Goal: Find specific page/section: Find specific page/section

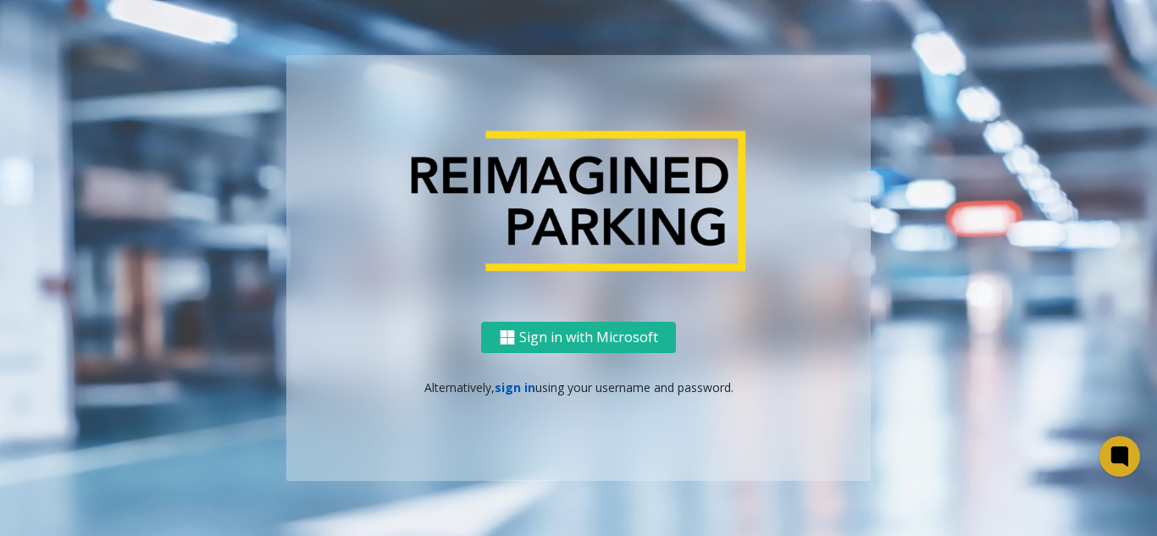
click at [512, 385] on link "sign in" at bounding box center [515, 387] width 41 height 16
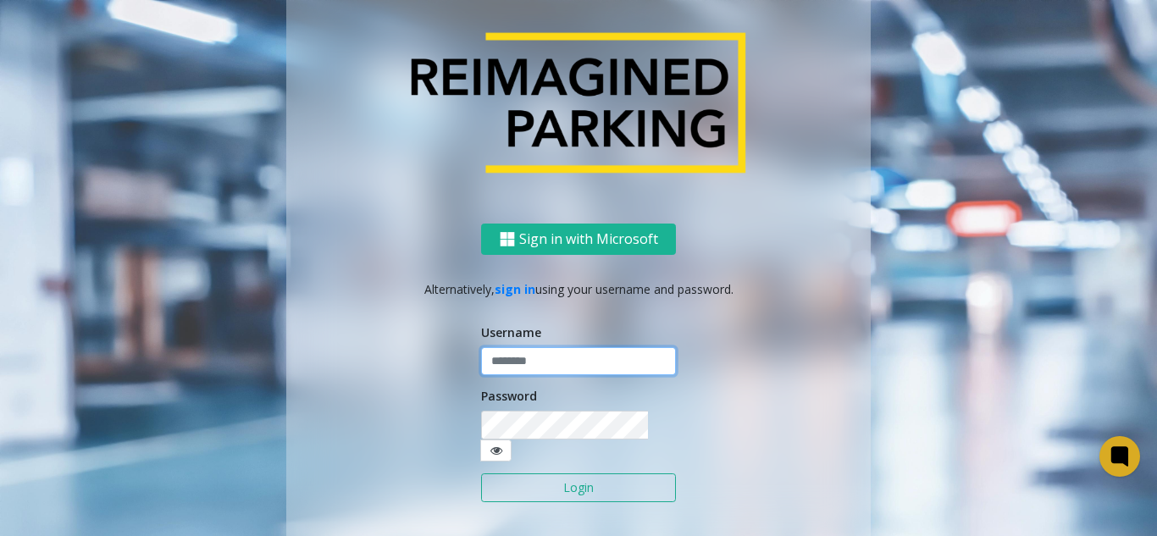
click at [523, 361] on input "text" at bounding box center [578, 361] width 195 height 29
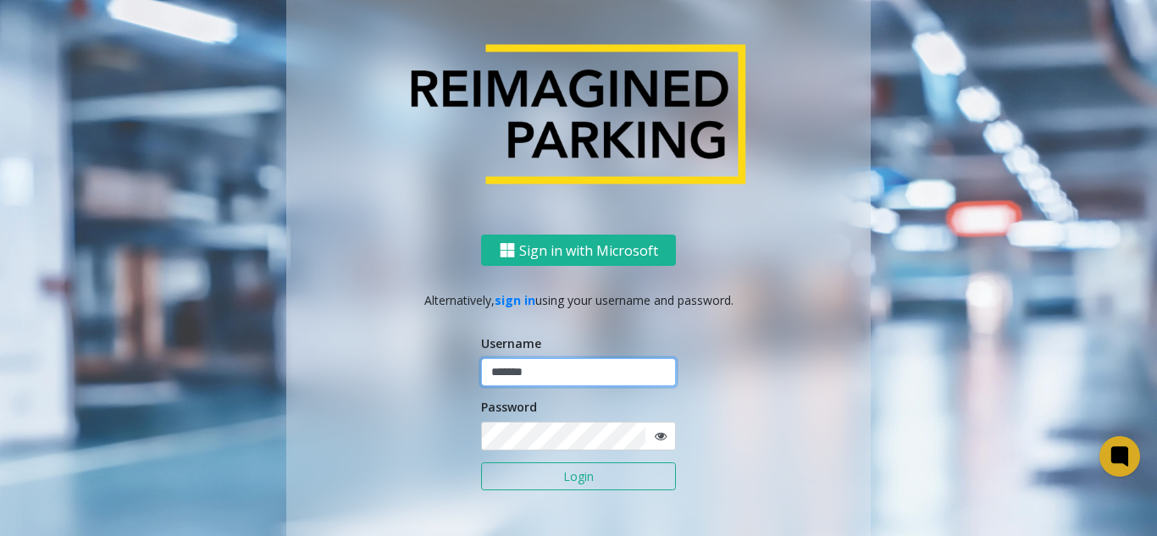
drag, startPoint x: 497, startPoint y: 381, endPoint x: 434, endPoint y: 378, distance: 63.6
click at [434, 378] on div "Sign in with Microsoft Alternatively, sign in using your username and password.…" at bounding box center [578, 401] width 584 height 333
type input "*******"
click at [659, 437] on icon at bounding box center [661, 436] width 12 height 12
click at [415, 441] on div "Sign in with Microsoft Alternatively, sign in using your username and password.…" at bounding box center [578, 401] width 584 height 333
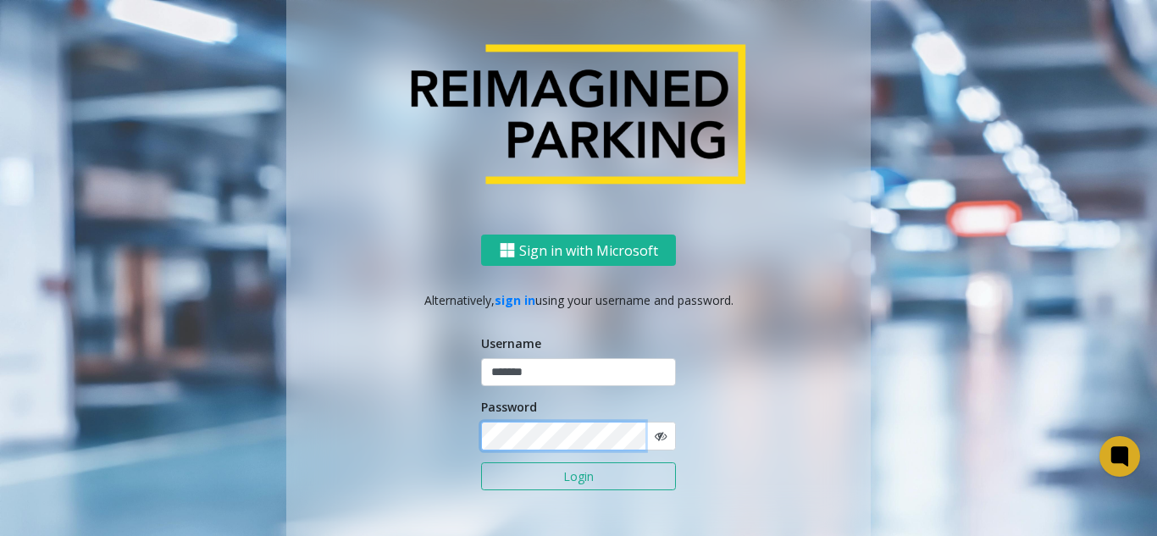
click at [457, 438] on div "Sign in with Microsoft Alternatively, sign in using your username and password.…" at bounding box center [578, 401] width 584 height 333
click at [540, 482] on button "Login" at bounding box center [578, 476] width 195 height 29
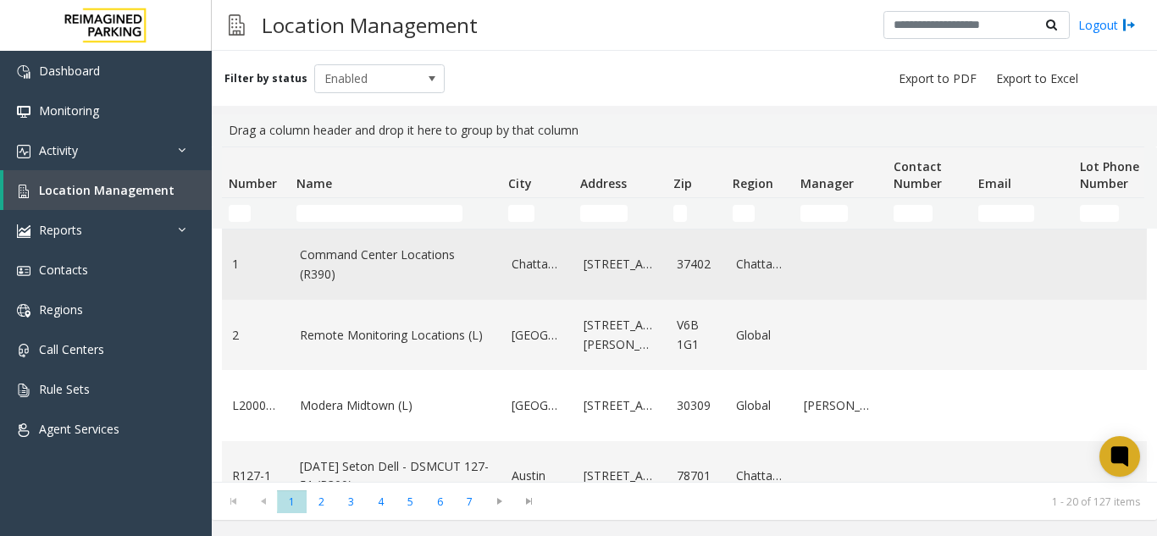
click at [517, 286] on td "Chattanooga" at bounding box center [537, 265] width 72 height 70
